Goal: Task Accomplishment & Management: Complete application form

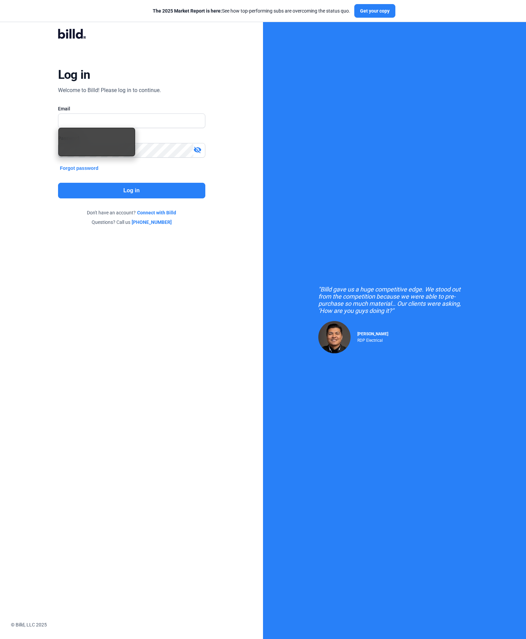
click at [109, 116] on input "text" at bounding box center [131, 121] width 147 height 14
click at [84, 119] on input "text" at bounding box center [131, 121] width 147 height 14
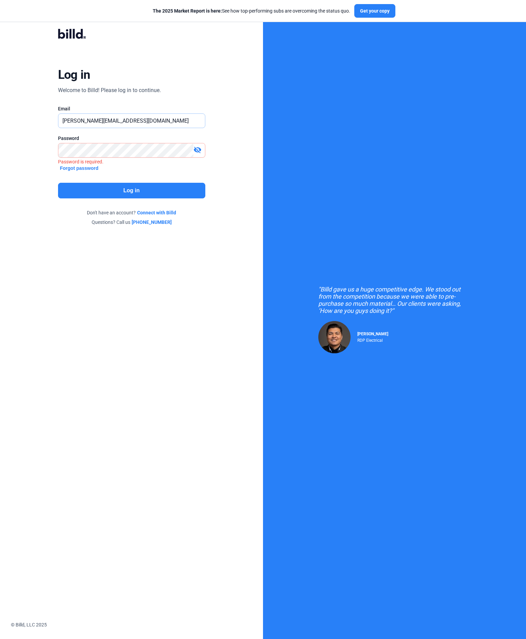
type input "[PERSON_NAME][EMAIL_ADDRESS][DOMAIN_NAME]"
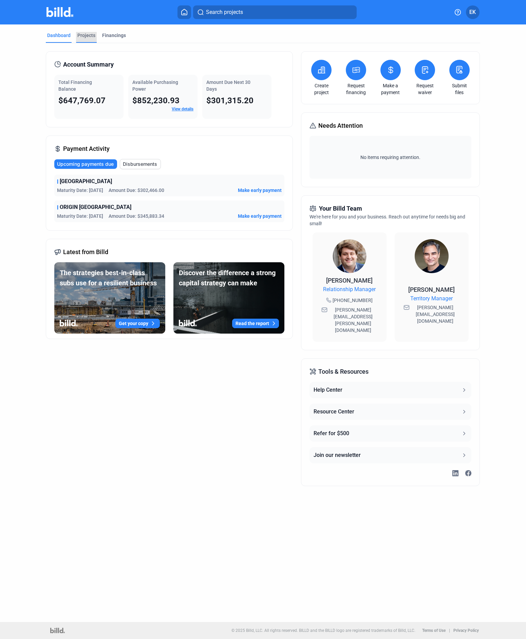
click at [84, 36] on div "Projects" at bounding box center [86, 35] width 18 height 7
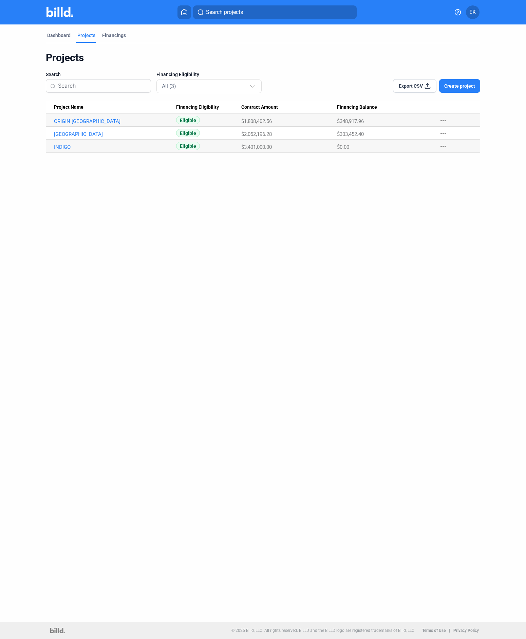
click at [446, 144] on mat-icon "more_horiz" at bounding box center [443, 146] width 8 height 8
click at [413, 176] on button "+ Pay App Advance" at bounding box center [406, 177] width 95 height 16
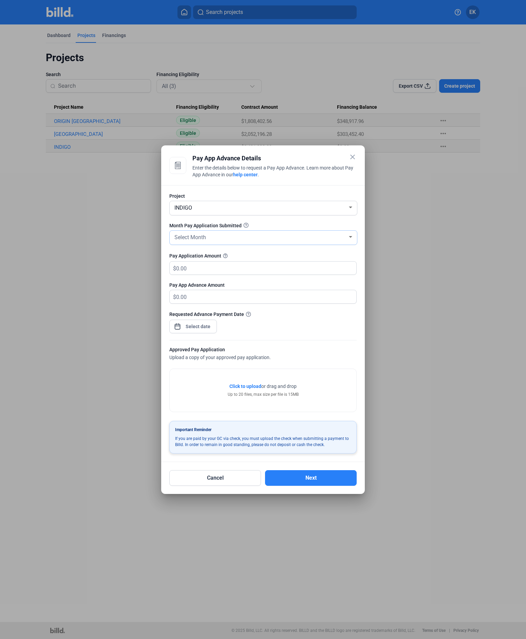
click at [220, 240] on div "Select Month" at bounding box center [260, 237] width 174 height 10
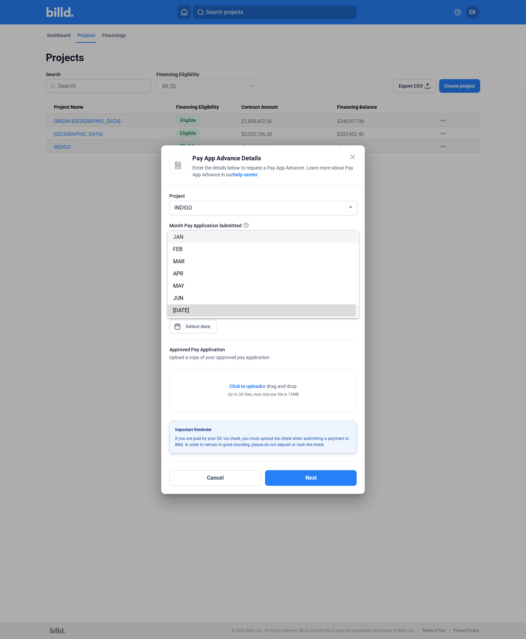
click at [210, 307] on span "[DATE]" at bounding box center [263, 310] width 181 height 12
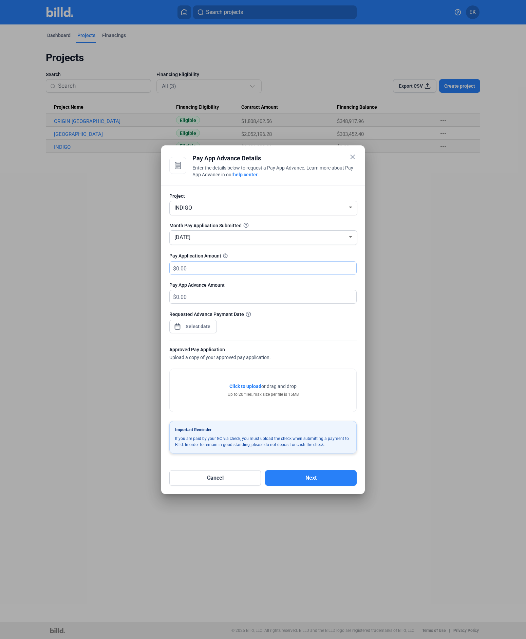
click at [217, 271] on input "text" at bounding box center [266, 267] width 180 height 13
type input "3"
type input "3.00"
type input "34"
type input "34.00"
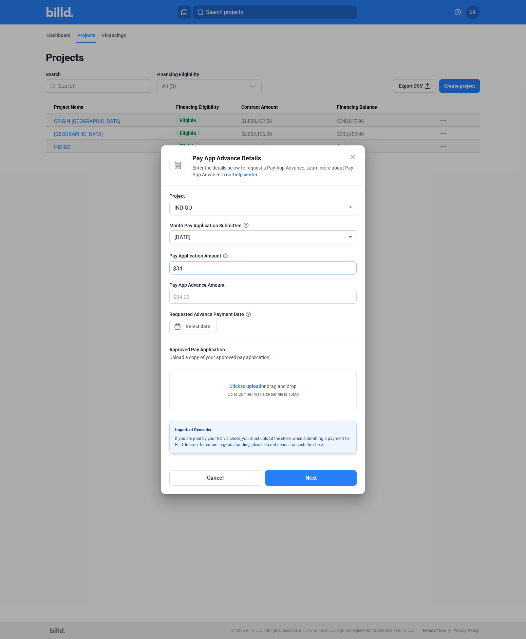
type input "345"
type input "345.00"
type input "3457"
type input "3,457.00"
type input "3,4571"
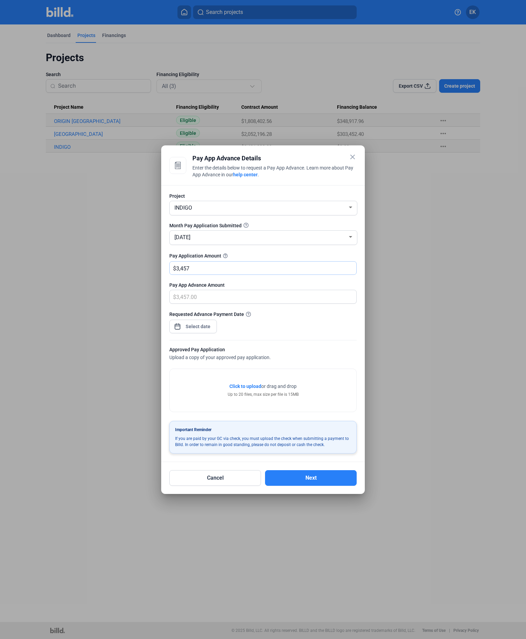
type input "34,571.00"
type input "34,5717"
type input "345,717.00"
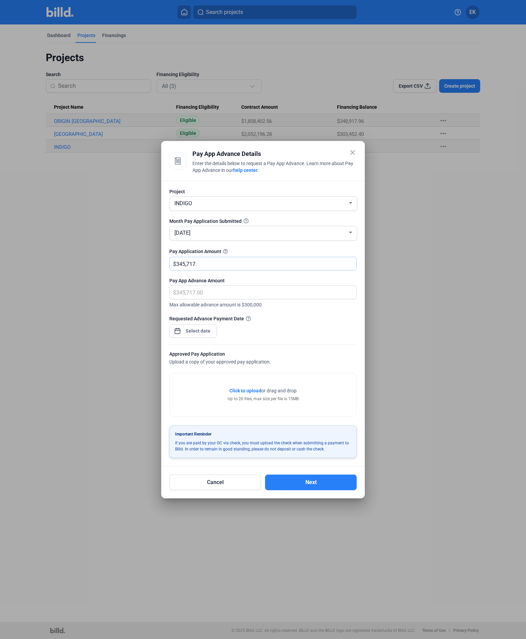
type input "345,717.8"
type input "345,717.80"
type input "345,717.89"
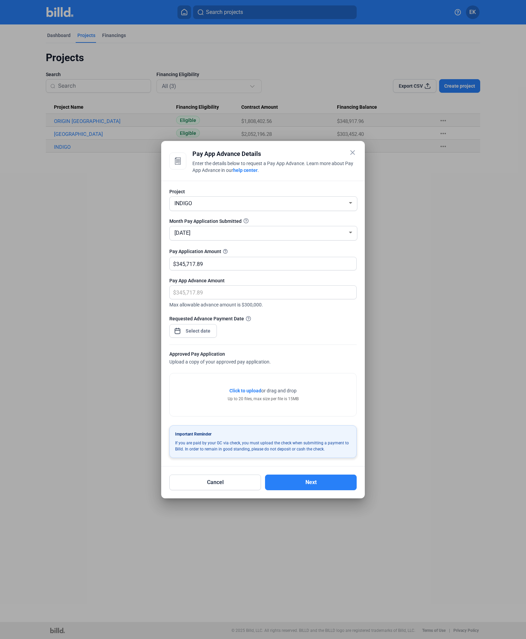
click at [195, 333] on div "close Pay App Advance Details Enter the details below to request a Pay App Adva…" at bounding box center [263, 319] width 526 height 639
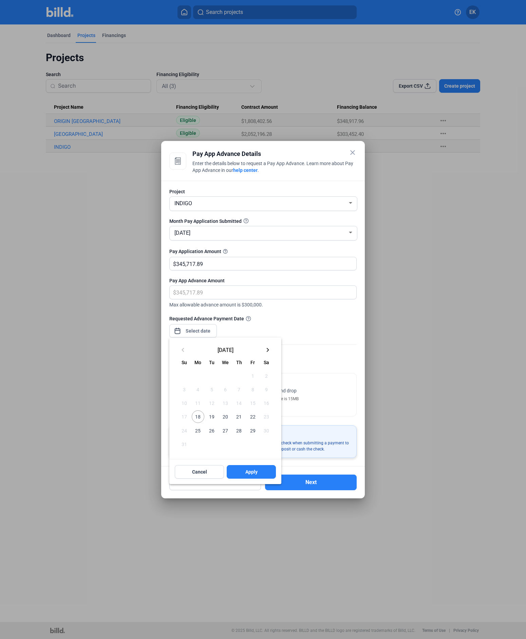
click at [210, 415] on span "19" at bounding box center [212, 416] width 12 height 12
click at [248, 469] on span "Apply" at bounding box center [251, 471] width 12 height 7
type input "[DATE]"
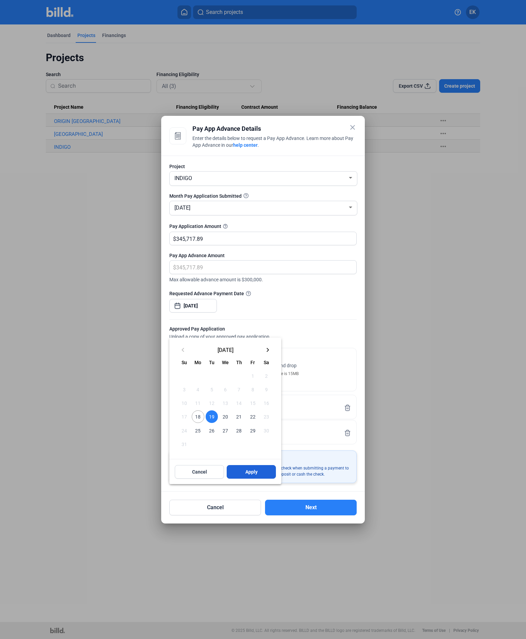
click at [247, 466] on button "Apply" at bounding box center [251, 472] width 49 height 14
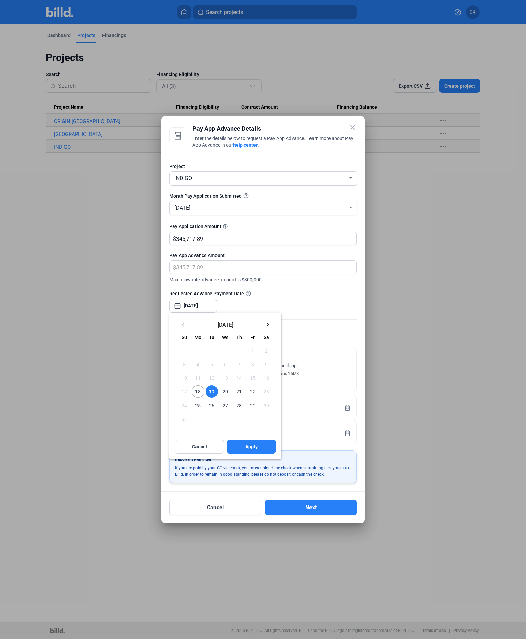
click at [337, 286] on div at bounding box center [263, 319] width 526 height 639
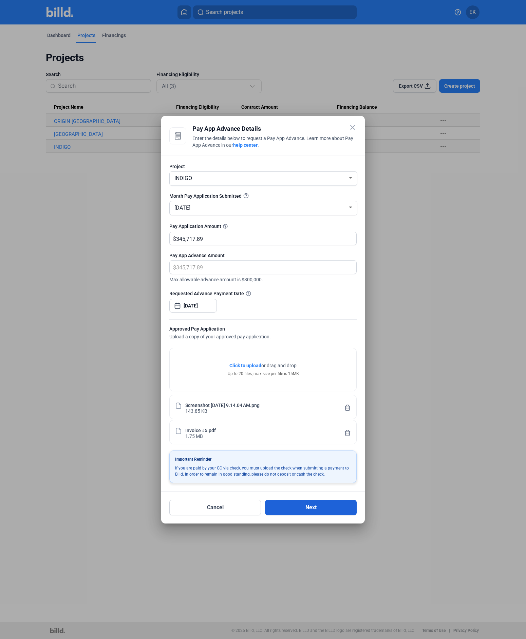
click at [331, 505] on button "Next" at bounding box center [311, 507] width 92 height 16
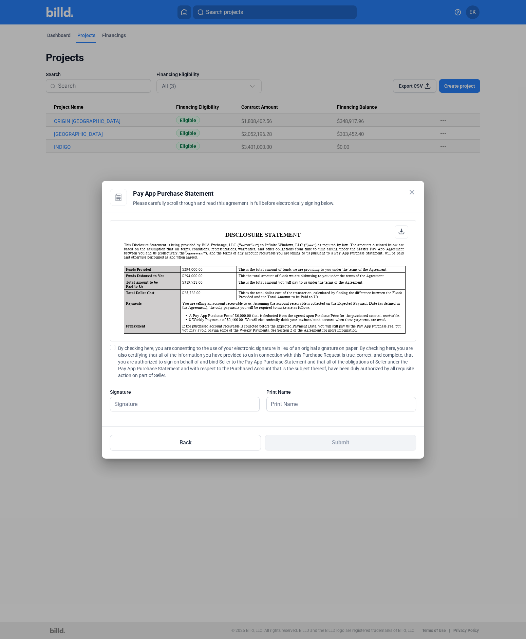
scroll to position [0, 0]
click at [115, 346] on span at bounding box center [112, 347] width 5 height 5
click at [0, 0] on input "By checking here, you are consenting to the use of your electronic signature in…" at bounding box center [0, 0] width 0 height 0
click at [198, 408] on input "text" at bounding box center [184, 404] width 149 height 14
type input "[PERSON_NAME]"
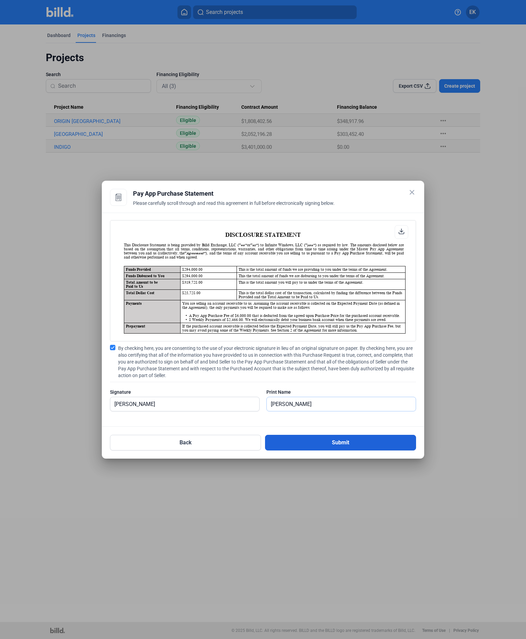
type input "[PERSON_NAME]"
click at [319, 444] on button "Submit" at bounding box center [340, 443] width 151 height 16
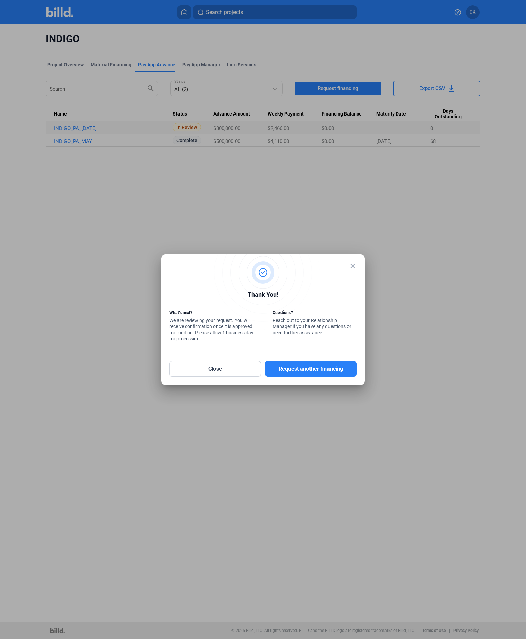
click at [354, 265] on mat-icon "close" at bounding box center [353, 266] width 8 height 8
